Goal: Task Accomplishment & Management: Manage account settings

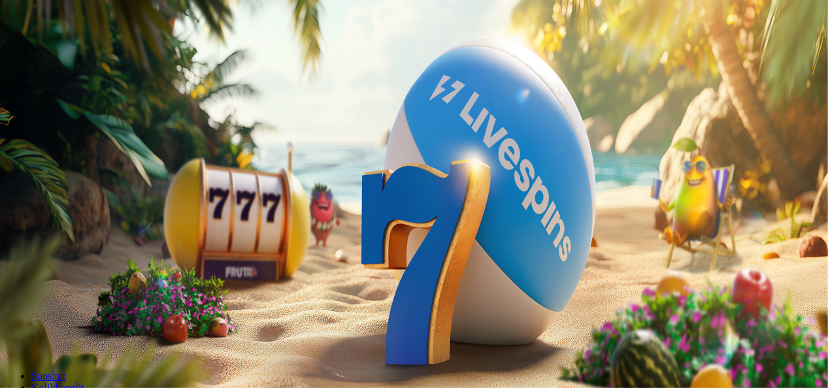
click at [75, 52] on span "Kirjaudu" at bounding box center [91, 47] width 32 height 10
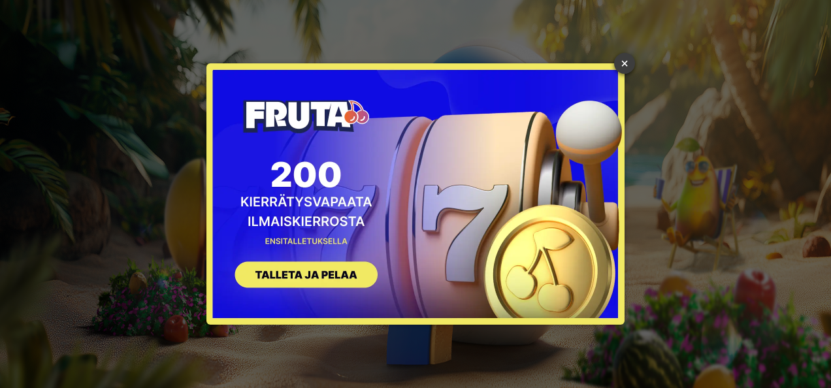
click at [622, 62] on link "×" at bounding box center [624, 63] width 21 height 21
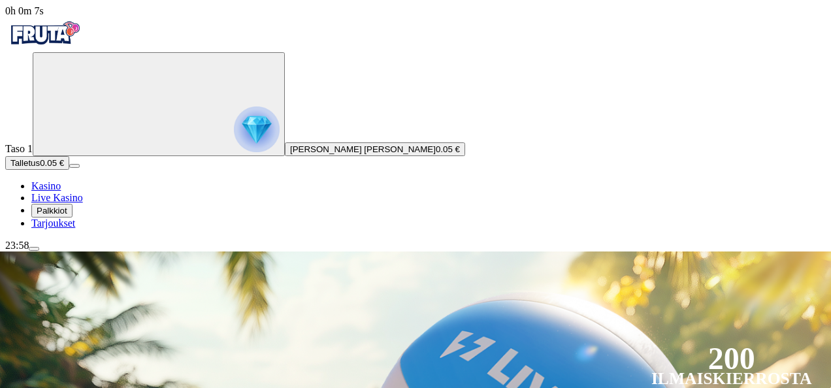
click at [73, 252] on div "23:58" at bounding box center [415, 246] width 821 height 12
click at [34, 249] on span "menu icon" at bounding box center [34, 249] width 0 height 0
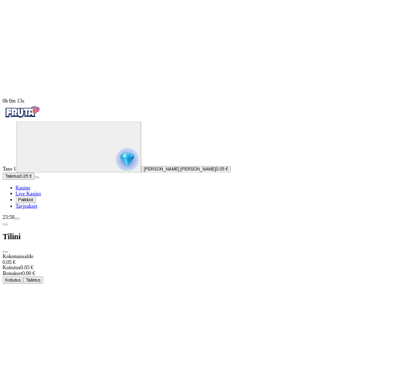
scroll to position [105, 0]
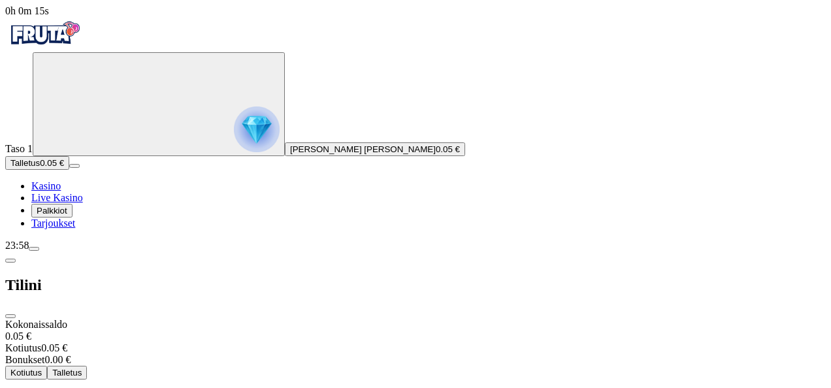
click at [10, 316] on span "close icon" at bounding box center [10, 316] width 0 height 0
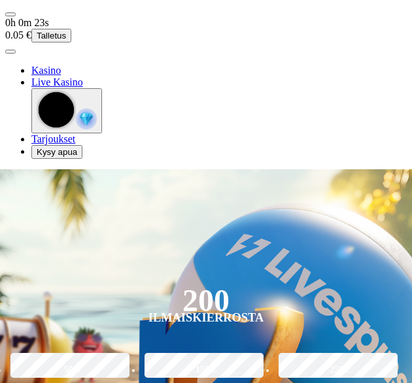
click at [10, 14] on span "menu icon" at bounding box center [10, 14] width 0 height 0
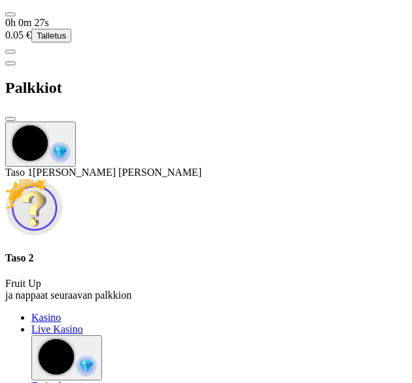
click at [208, 252] on div "Taso 2 Fruit Up ja nappaat seuraavan palkkion" at bounding box center [205, 276] width 401 height 49
click at [142, 278] on p "Fruit Up ja nappaat seuraavan palkkion" at bounding box center [205, 290] width 401 height 24
drag, startPoint x: 248, startPoint y: 208, endPoint x: 114, endPoint y: 185, distance: 135.9
click at [114, 185] on div "Taso 2 Fruit Up ja nappaat seuraavan palkkion" at bounding box center [205, 240] width 401 height 124
copy div "Taso 2 Fruit Up ja nappaat seuraavan palkkion"
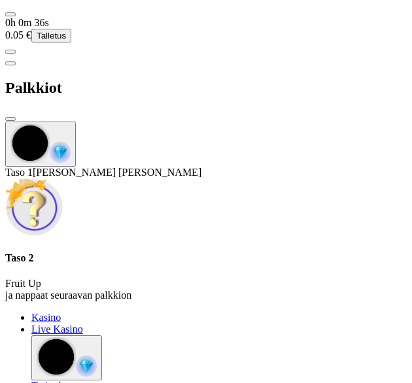
scroll to position [7, 0]
click at [354, 252] on div "Taso 2 Fruit Up ja nappaat seuraavan palkkion" at bounding box center [205, 276] width 401 height 49
click at [10, 119] on span "close icon" at bounding box center [10, 119] width 0 height 0
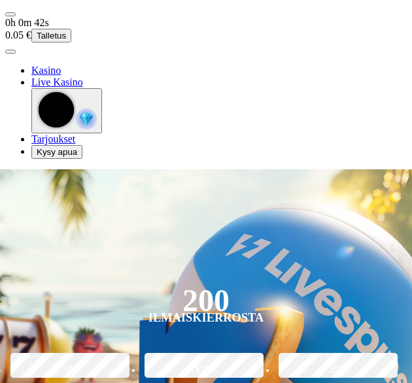
click at [27, 18] on div "0h 0m 42s" at bounding box center [205, 23] width 401 height 12
click at [10, 14] on span "menu icon" at bounding box center [10, 14] width 0 height 0
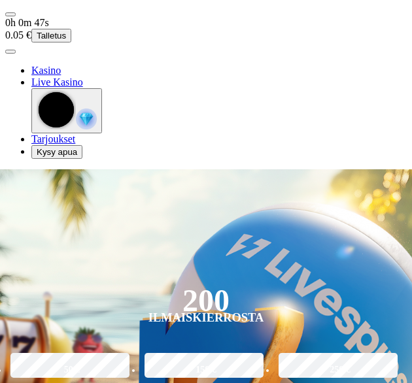
click at [10, 52] on span "user-circle icon" at bounding box center [10, 52] width 0 height 0
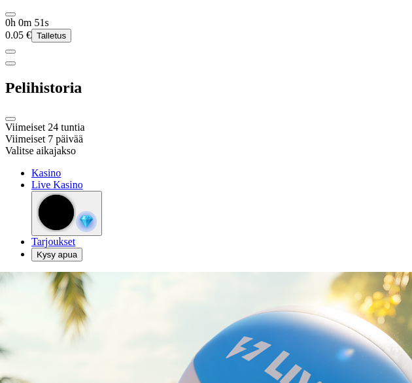
click at [323, 122] on div "Viimeiset 24 tuntia" at bounding box center [205, 128] width 401 height 12
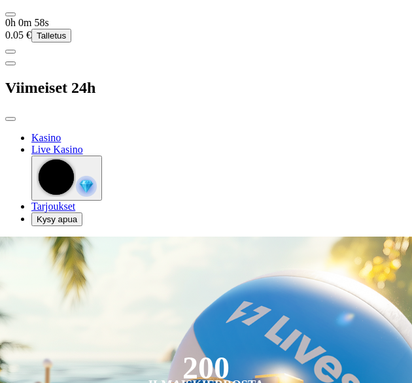
click at [10, 63] on span "chevron-left icon" at bounding box center [10, 63] width 0 height 0
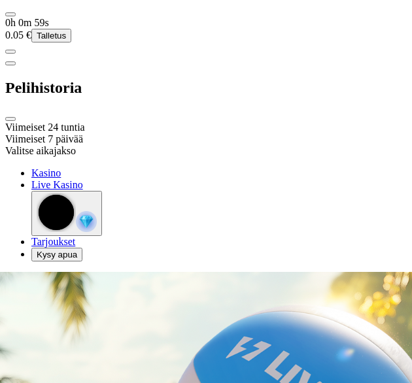
click at [213, 133] on div "Viimeiset 7 päivää" at bounding box center [205, 139] width 401 height 12
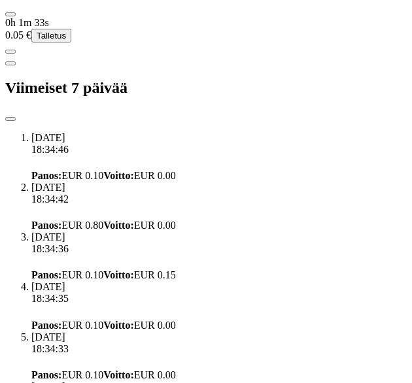
click at [10, 63] on span "chevron-left icon" at bounding box center [10, 63] width 0 height 0
